Goal: Task Accomplishment & Management: Manage account settings

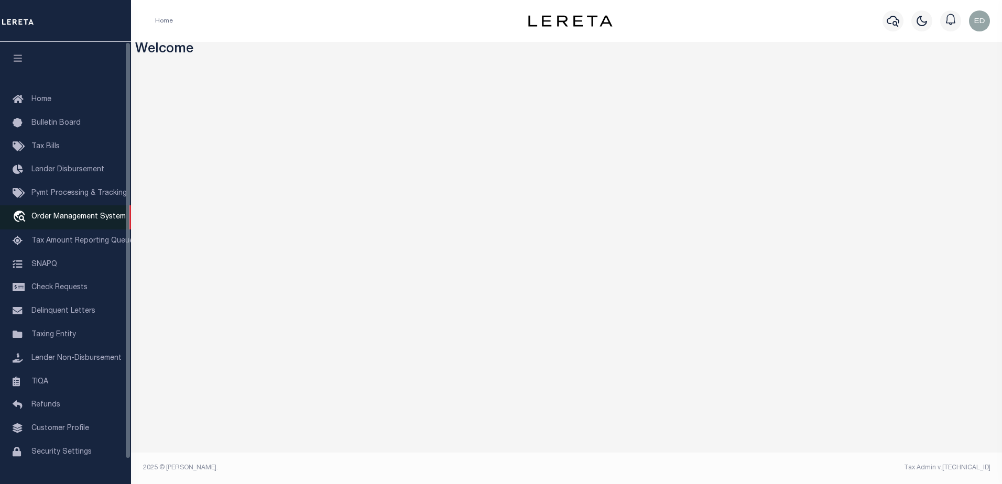
click at [51, 217] on span "Order Management System" at bounding box center [78, 216] width 94 height 7
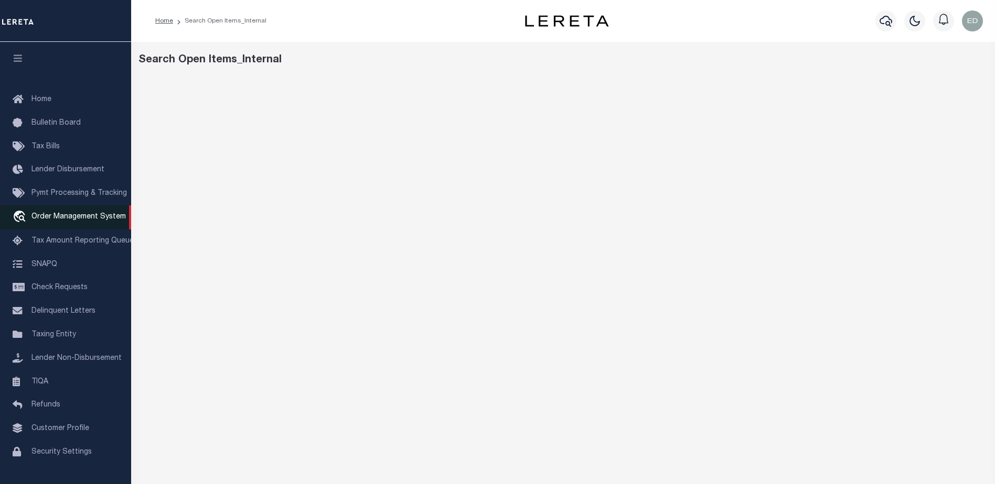
click at [67, 217] on span "Order Management System" at bounding box center [78, 216] width 94 height 7
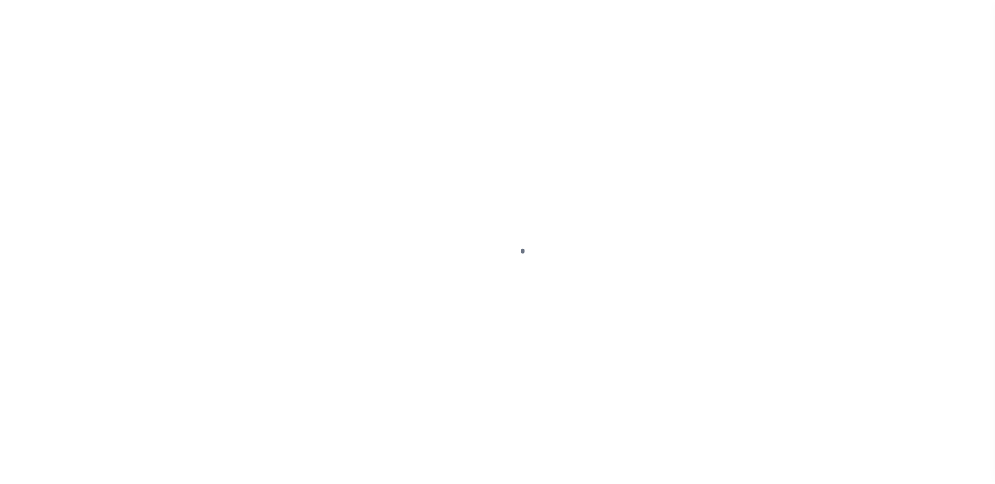
scroll to position [26, 0]
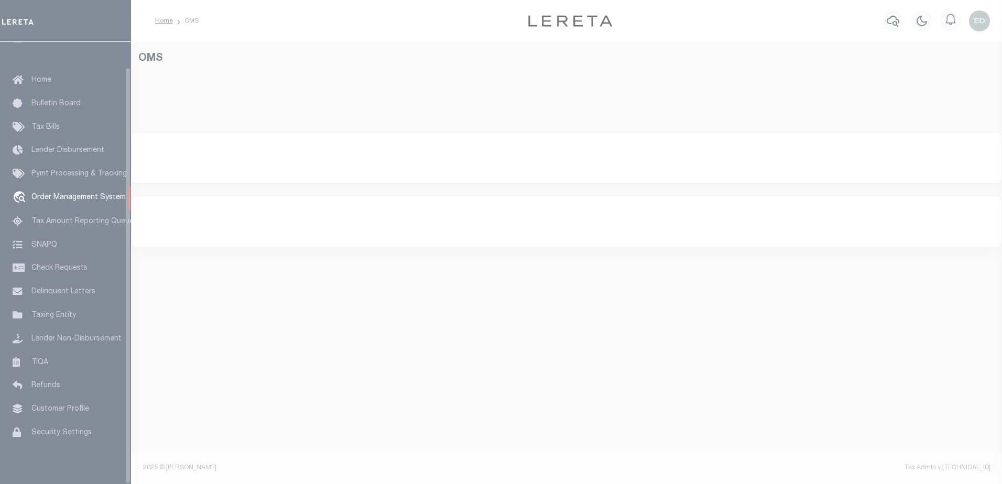
select select "200"
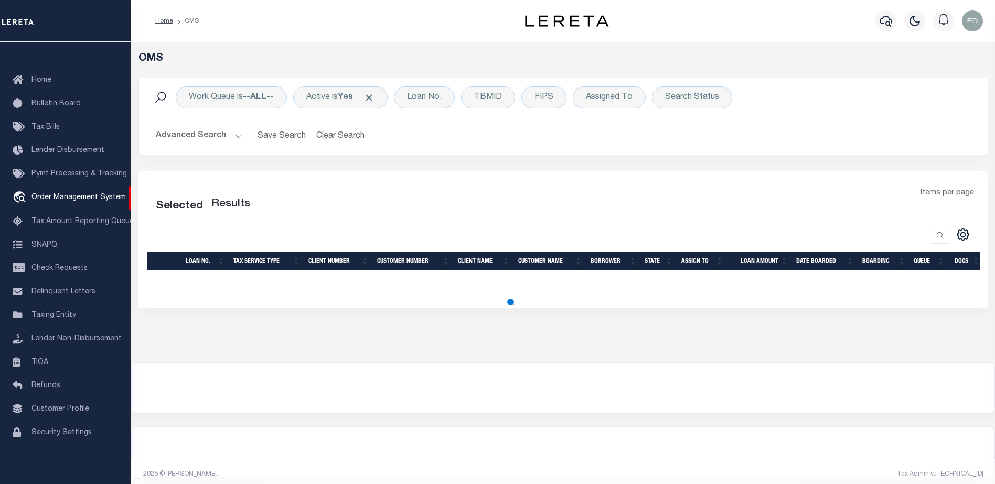
select select "200"
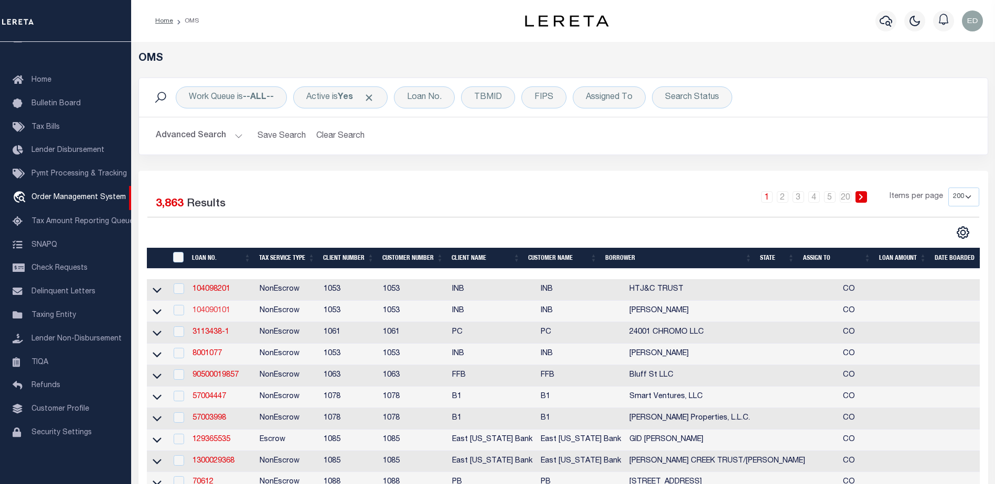
click at [218, 312] on link "104090101" at bounding box center [211, 310] width 38 height 7
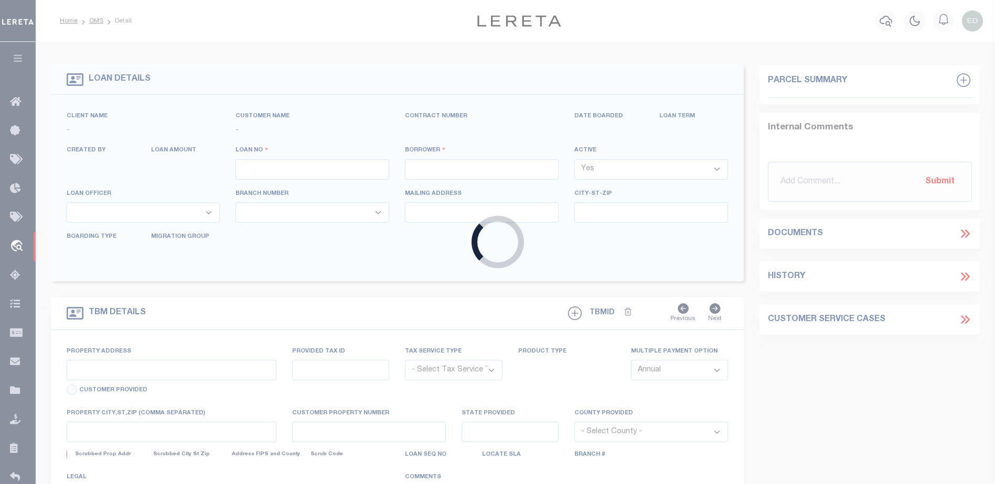
type input "104090101"
type input "[PERSON_NAME]"
select select
select select "NonEscrow"
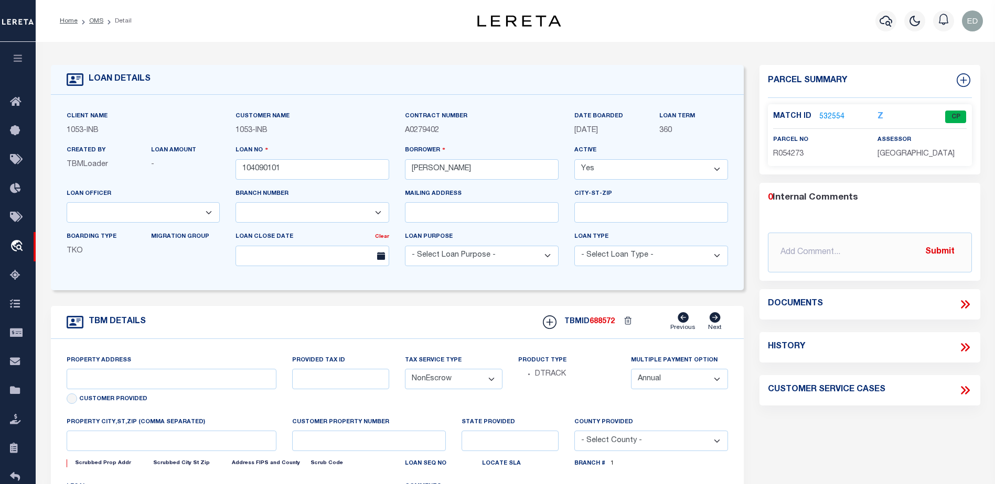
select select "91"
select select "250"
type input "100 BACHELOR RIDGE TRAIL #3305"
type input "R054273"
type input "AVON CO"
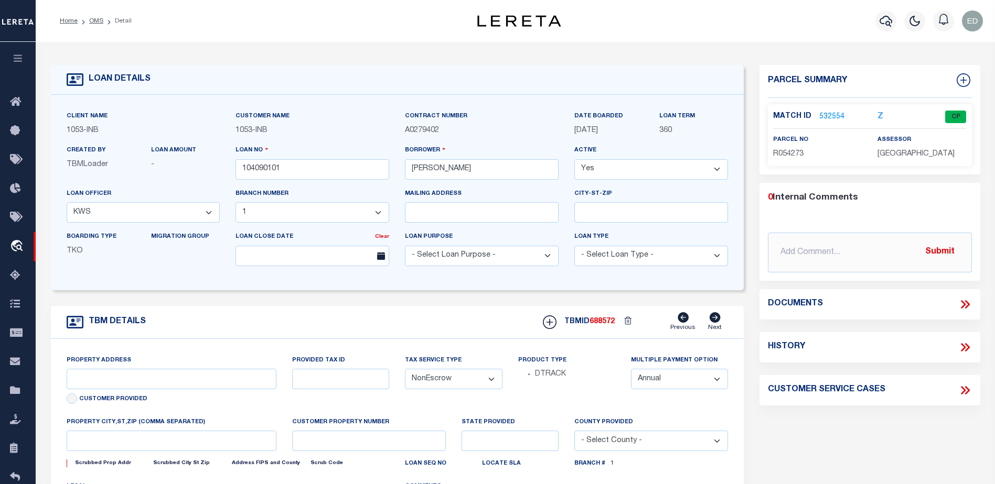
type input "CO"
select select
type textarea "-210514217007"
type textarea "TAXES NOT DUE IN [US_STATE] UNTIL [DATE]"
select select "2"
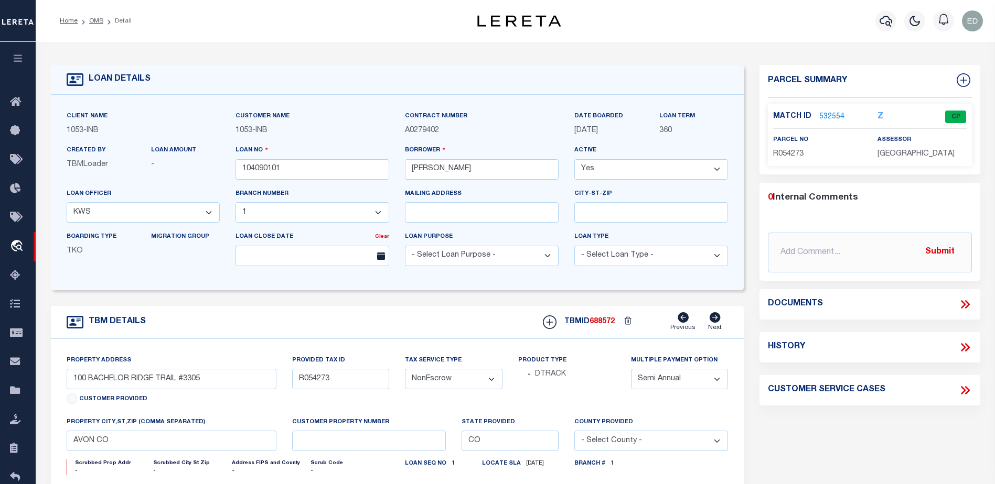
click at [962, 304] on icon at bounding box center [965, 305] width 14 height 14
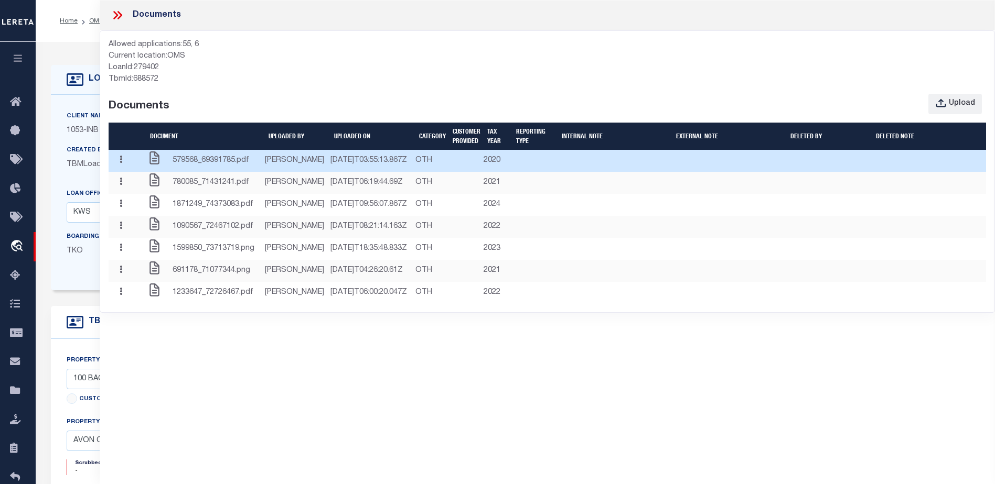
click at [122, 164] on icon "button" at bounding box center [121, 160] width 3 height 8
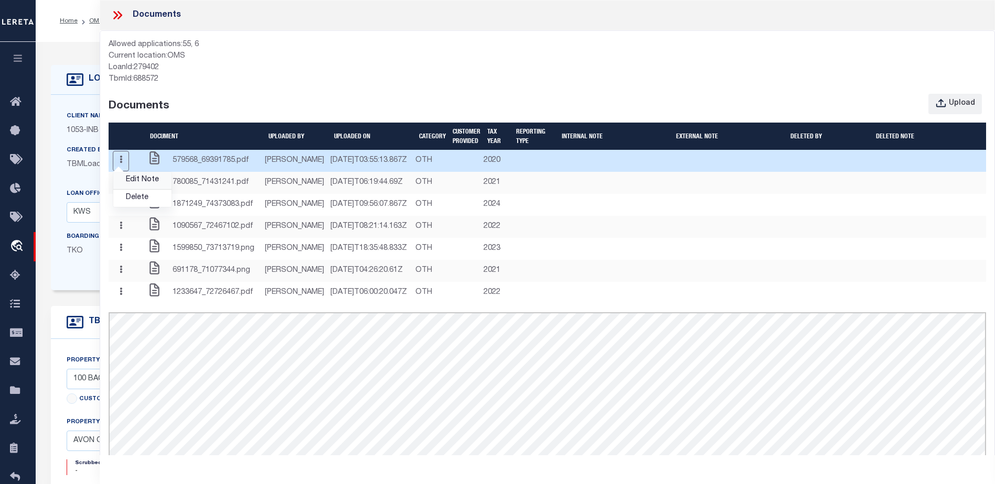
click at [137, 189] on link "Edit Note" at bounding box center [142, 180] width 58 height 17
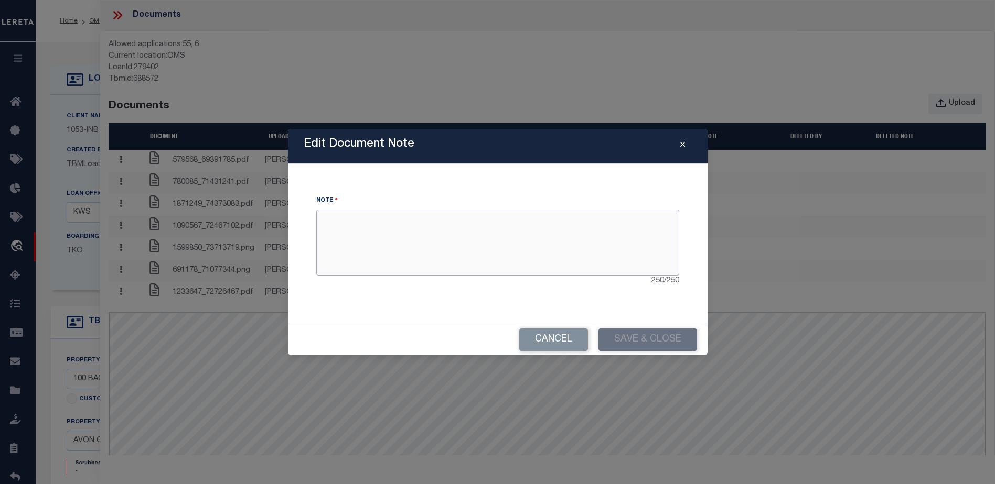
click at [476, 241] on textarea at bounding box center [497, 243] width 363 height 66
click at [344, 222] on textarea at bounding box center [497, 243] width 363 height 66
click at [384, 213] on textarea at bounding box center [497, 243] width 363 height 66
type textarea "dddd"
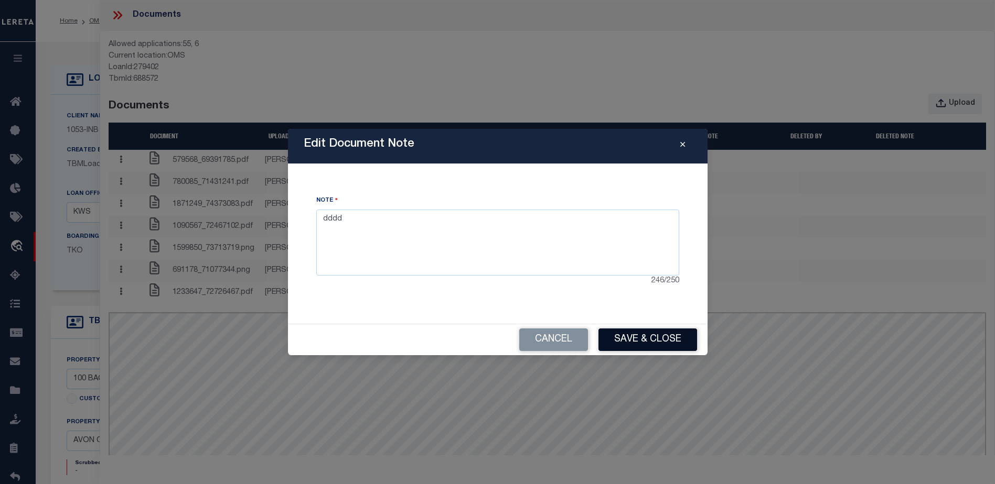
click at [623, 334] on button "Save & Close" at bounding box center [647, 340] width 99 height 23
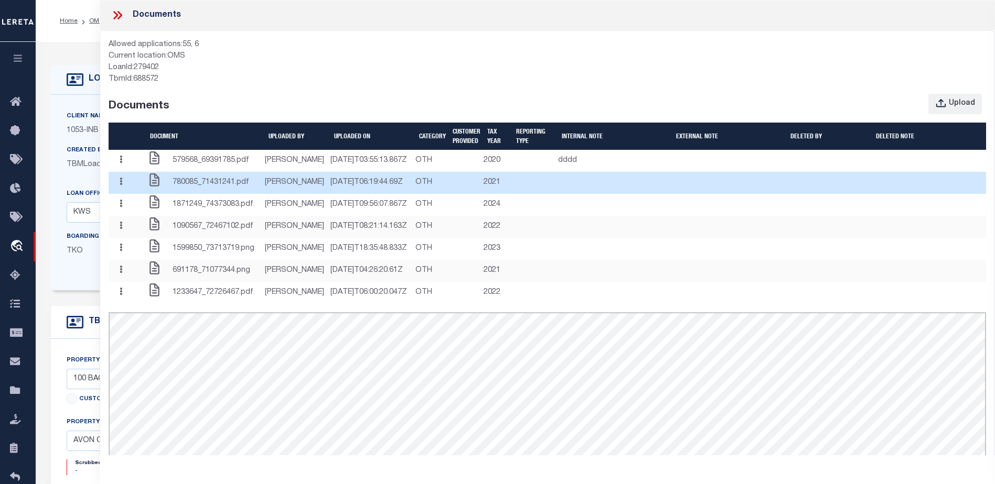
click at [126, 193] on button "button" at bounding box center [121, 183] width 16 height 20
click at [137, 229] on link "Delete" at bounding box center [142, 220] width 58 height 17
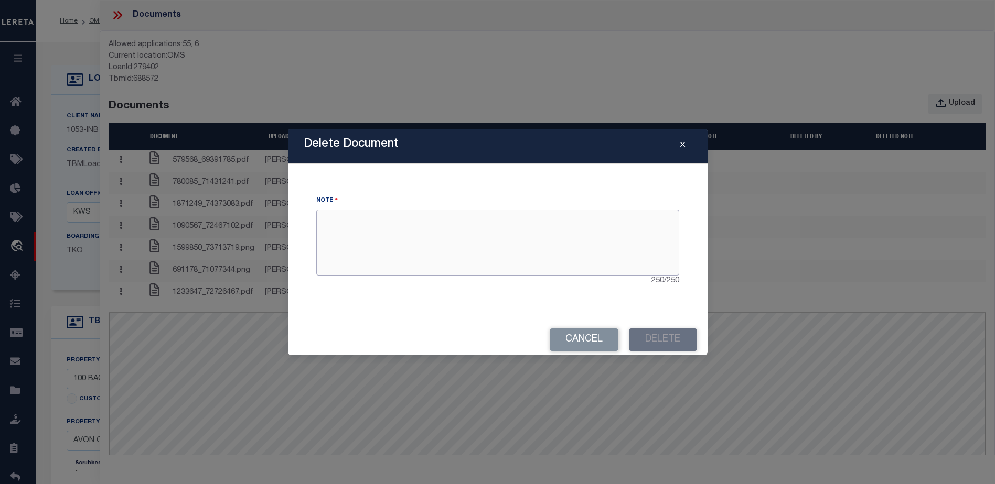
click at [552, 245] on textarea at bounding box center [497, 243] width 363 height 66
type textarea "delete note"
click at [656, 334] on button "Delete" at bounding box center [663, 340] width 68 height 23
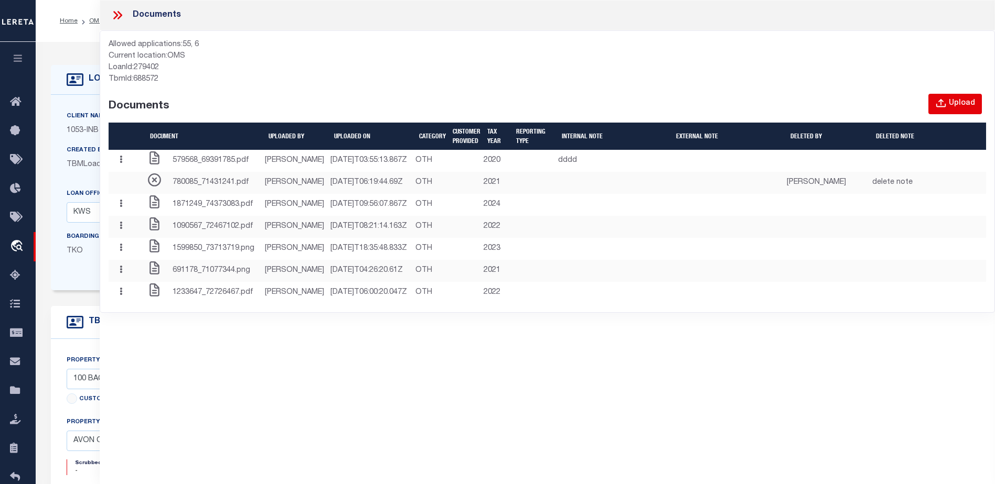
click at [960, 107] on div "Upload" at bounding box center [961, 104] width 26 height 12
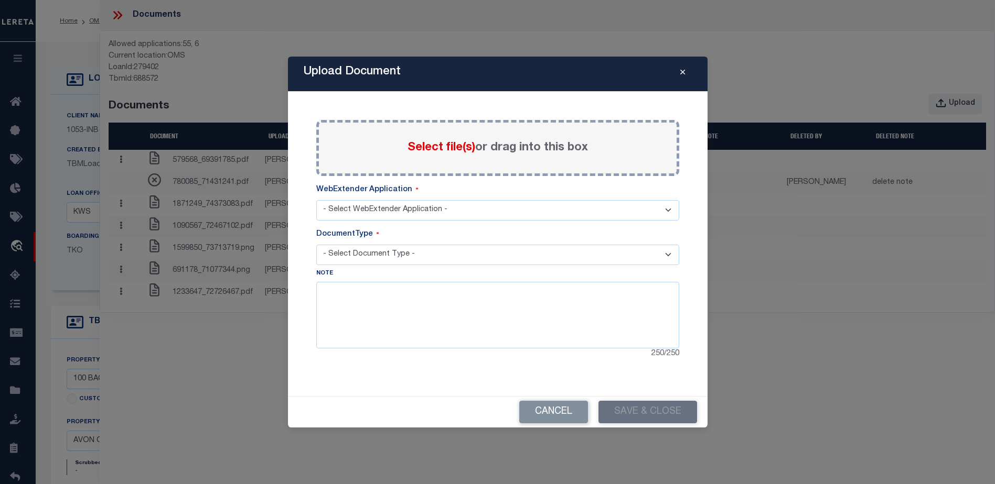
click at [374, 215] on select "- Select WebExtender Application - SERVICES BORROWER_CORRESPONDENCE" at bounding box center [497, 210] width 363 height 20
select select "6"
click at [316, 200] on select "- Select WebExtender Application - SERVICES BORROWER_CORRESPONDENCE" at bounding box center [497, 210] width 363 height 20
click at [369, 256] on select "- Select Document Type - TAX LEGAL" at bounding box center [497, 255] width 363 height 20
select select "TAX"
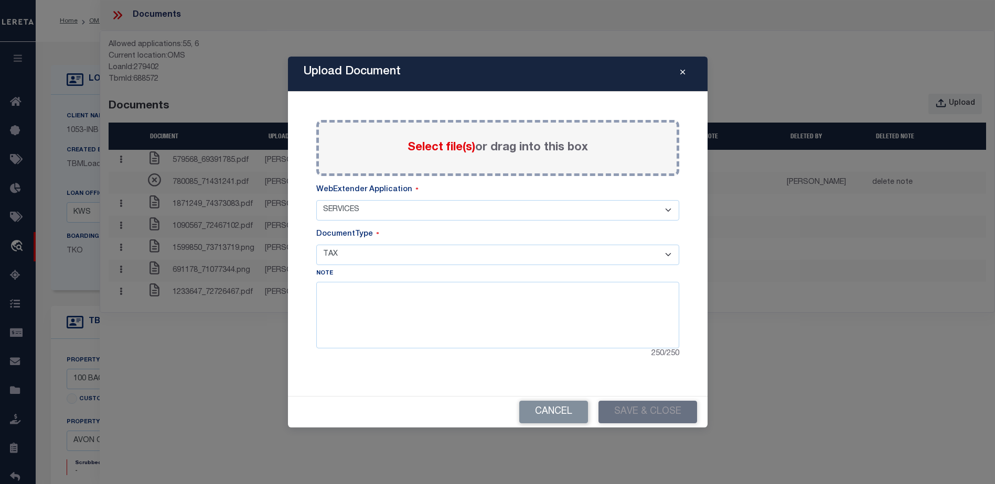
click at [316, 245] on select "- Select Document Type - TAX LEGAL" at bounding box center [497, 255] width 363 height 20
click at [523, 308] on textarea at bounding box center [497, 315] width 363 height 66
click at [444, 148] on span "Select file(s)" at bounding box center [441, 148] width 68 height 12
click at [0, 0] on input "Select file(s) or drag into this box" at bounding box center [0, 0] width 0 height 0
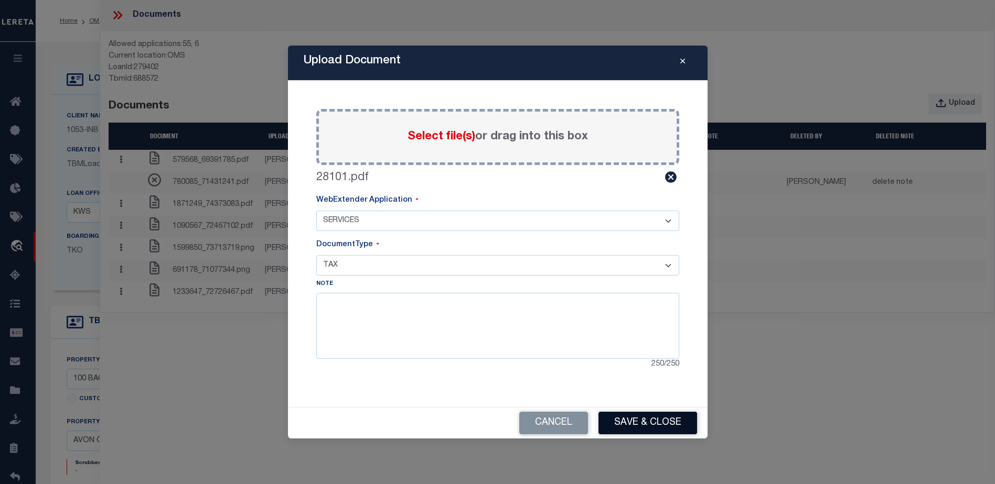
click at [659, 423] on button "Save & Close" at bounding box center [647, 423] width 99 height 23
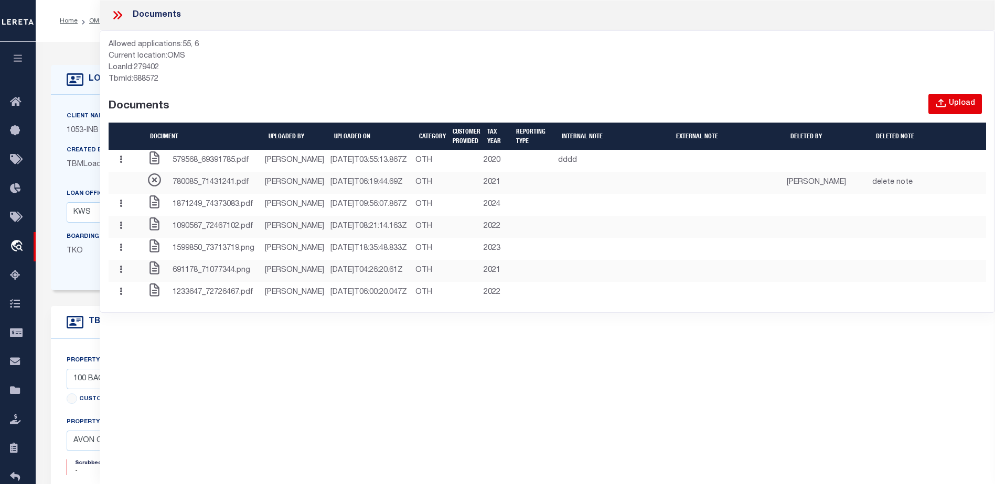
click at [963, 106] on div "Upload" at bounding box center [961, 104] width 26 height 12
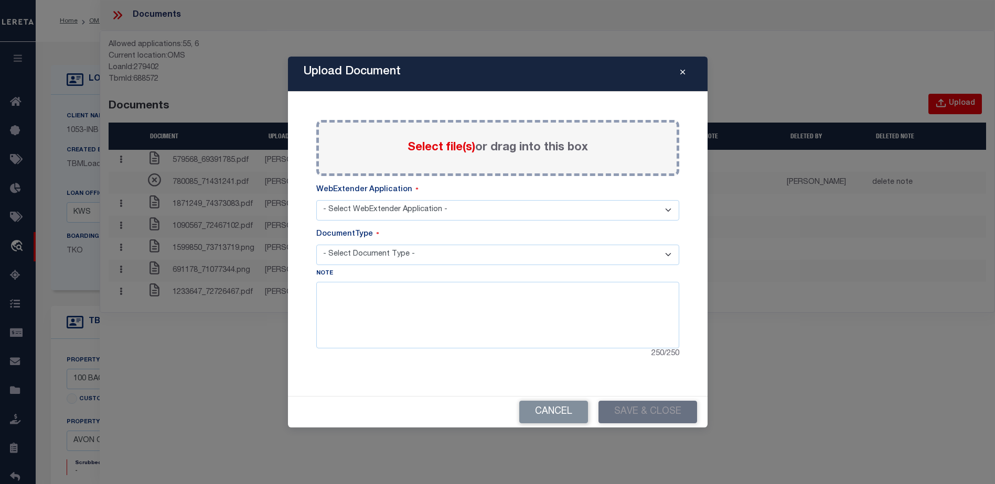
select select "6"
select select "TAX"
click at [470, 155] on label "Select file(s) or drag into this box" at bounding box center [497, 147] width 180 height 17
click at [0, 0] on input "Select file(s) or drag into this box" at bounding box center [0, 0] width 0 height 0
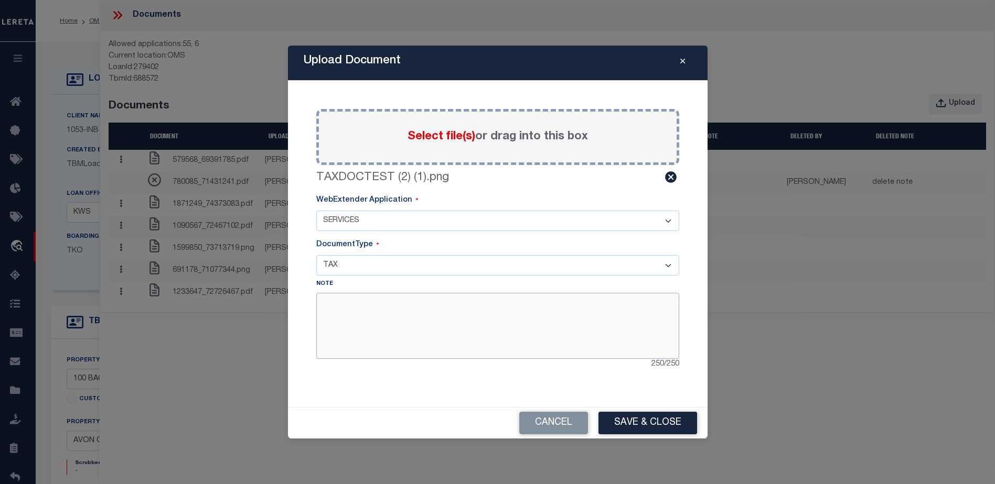
click at [369, 319] on textarea at bounding box center [497, 326] width 363 height 66
type textarea "ddd"
click at [651, 426] on button "Save & Close" at bounding box center [647, 423] width 99 height 23
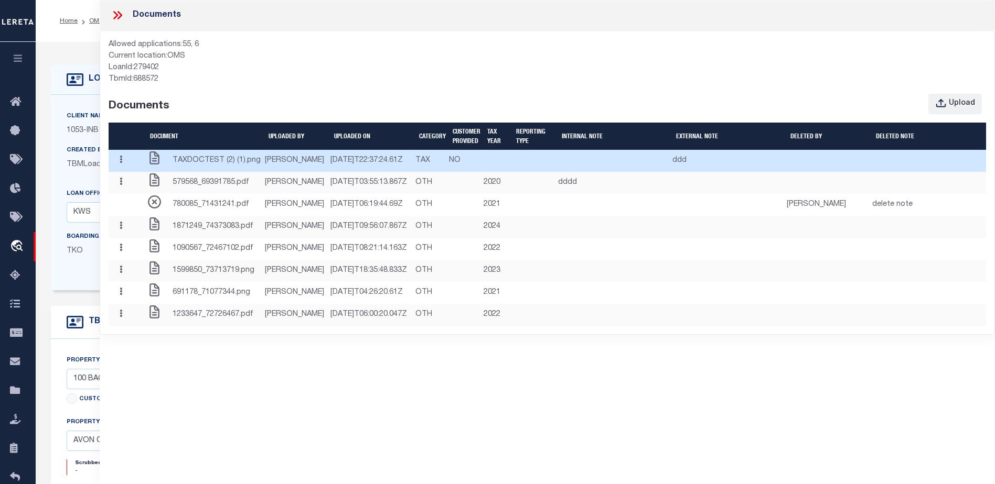
click at [234, 167] on span "TAXDOCTEST (2) (1).png" at bounding box center [216, 161] width 88 height 12
